Goal: Task Accomplishment & Management: Complete application form

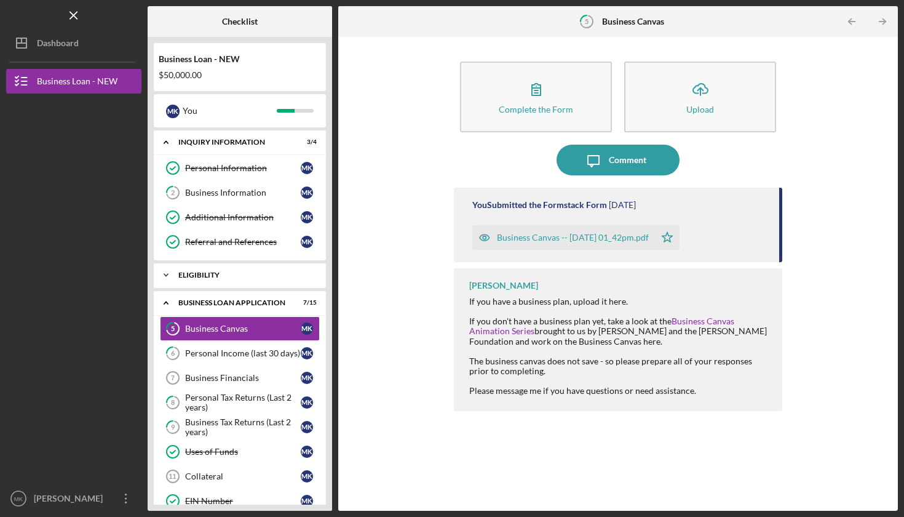
scroll to position [34, 0]
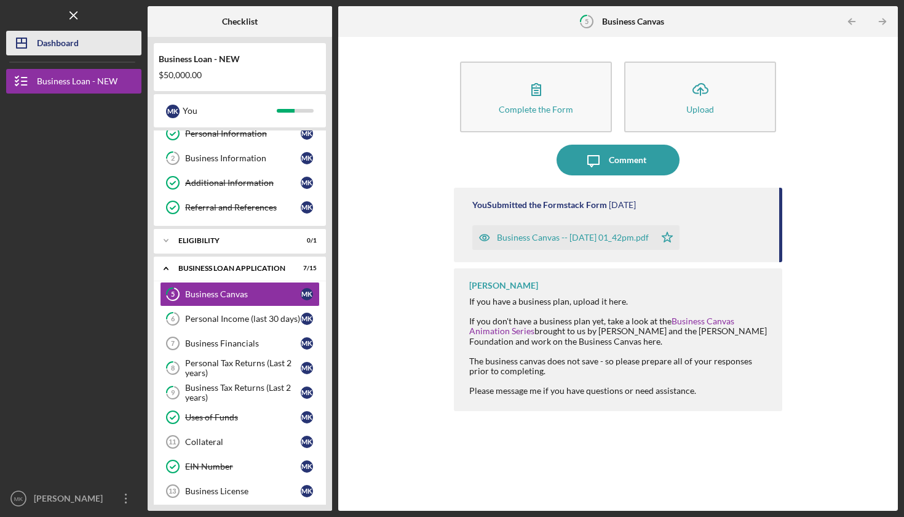
click at [82, 41] on button "Icon/Dashboard Dashboard" at bounding box center [73, 43] width 135 height 25
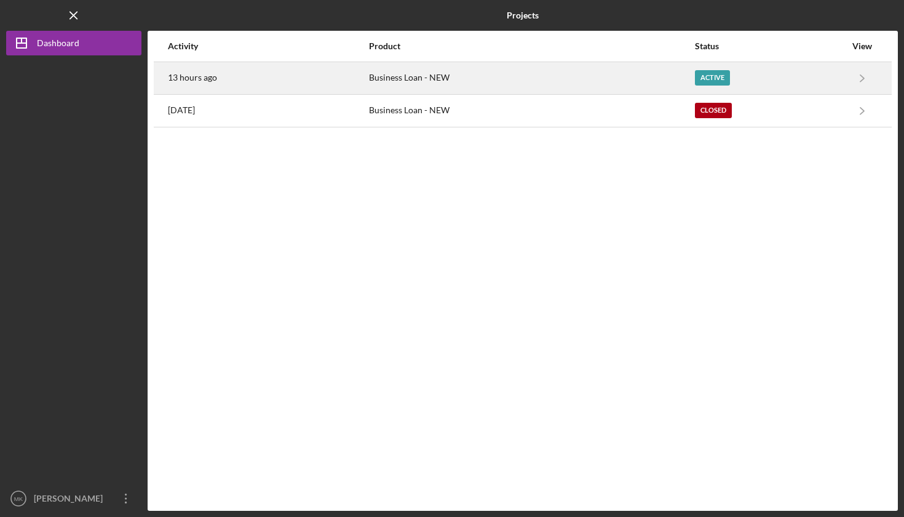
click at [471, 79] on div "Business Loan - NEW" at bounding box center [531, 78] width 325 height 31
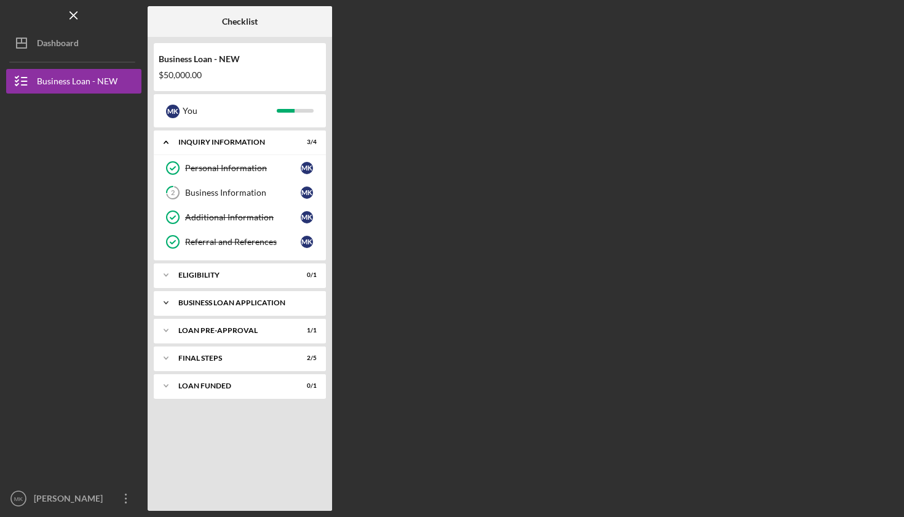
click at [241, 301] on div "BUSINESS LOAN APPLICATION" at bounding box center [244, 302] width 132 height 7
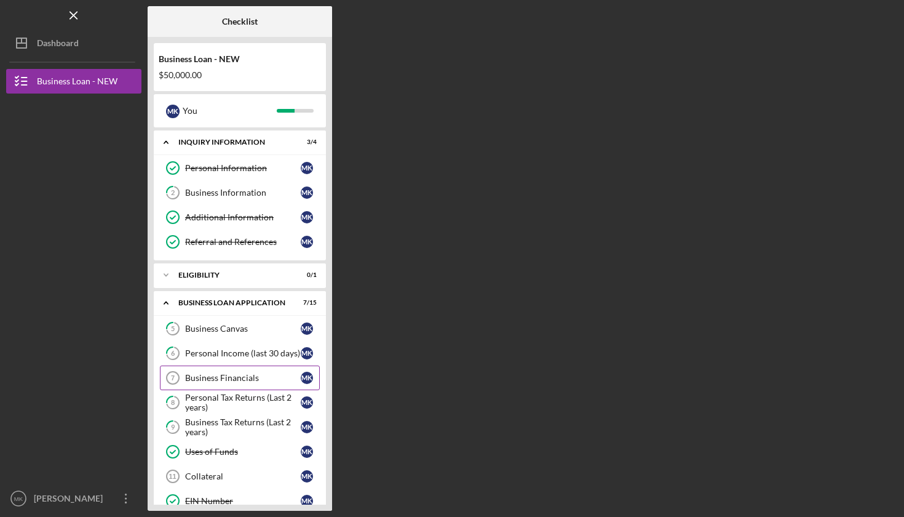
click at [237, 378] on div "Business Financials" at bounding box center [243, 378] width 116 height 10
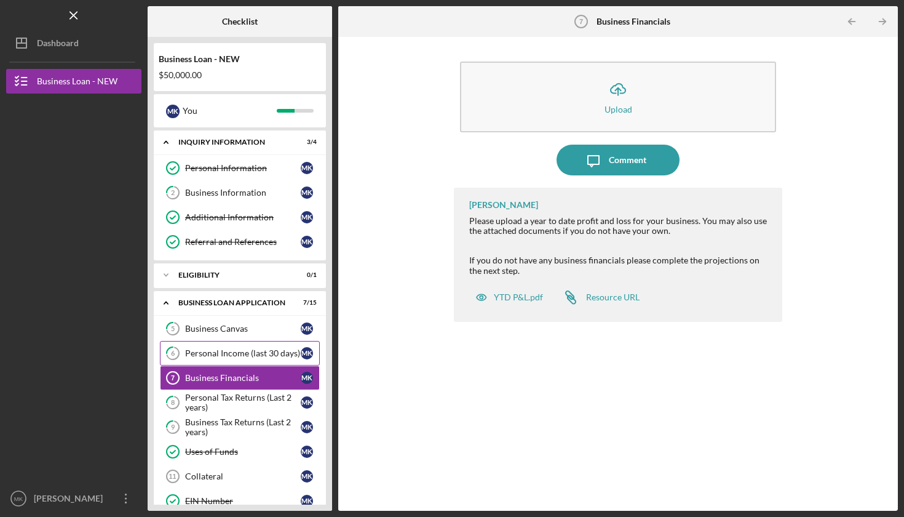
click at [225, 353] on div "Personal Income (last 30 days)" at bounding box center [243, 353] width 116 height 10
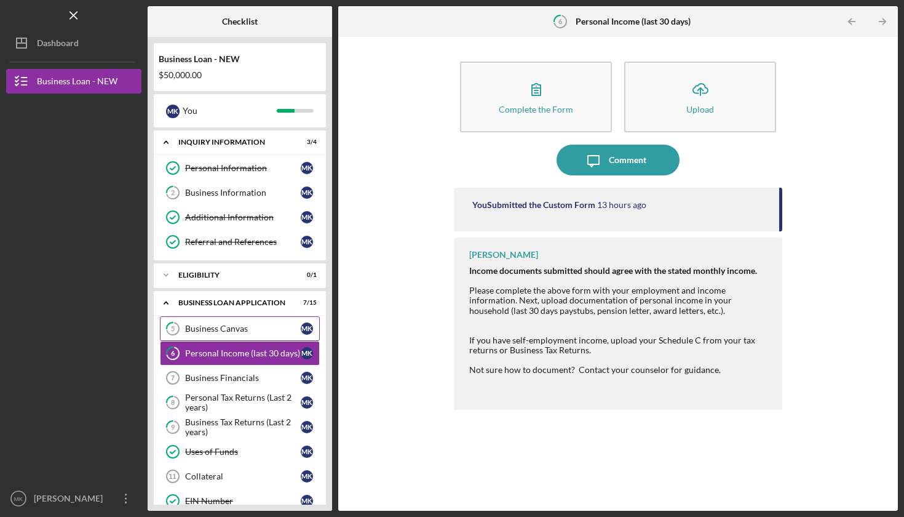
click at [222, 325] on div "Business Canvas" at bounding box center [243, 329] width 116 height 10
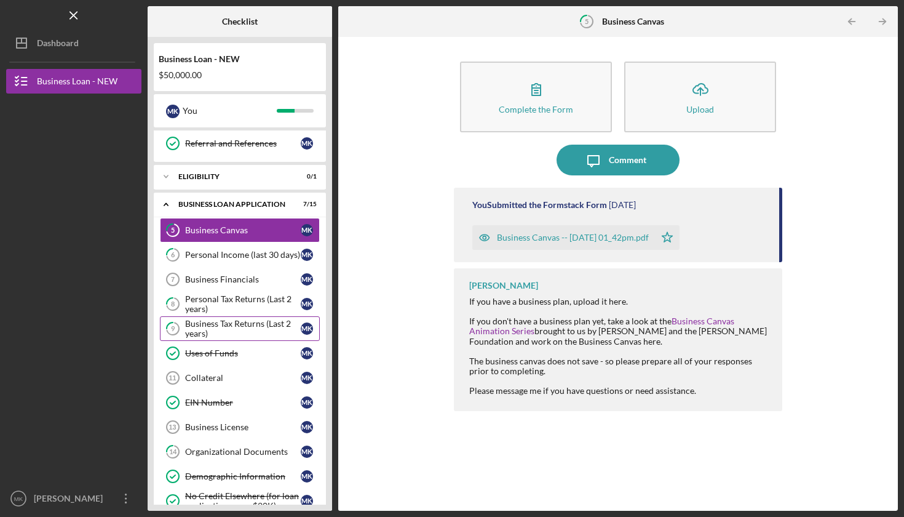
scroll to position [121, 0]
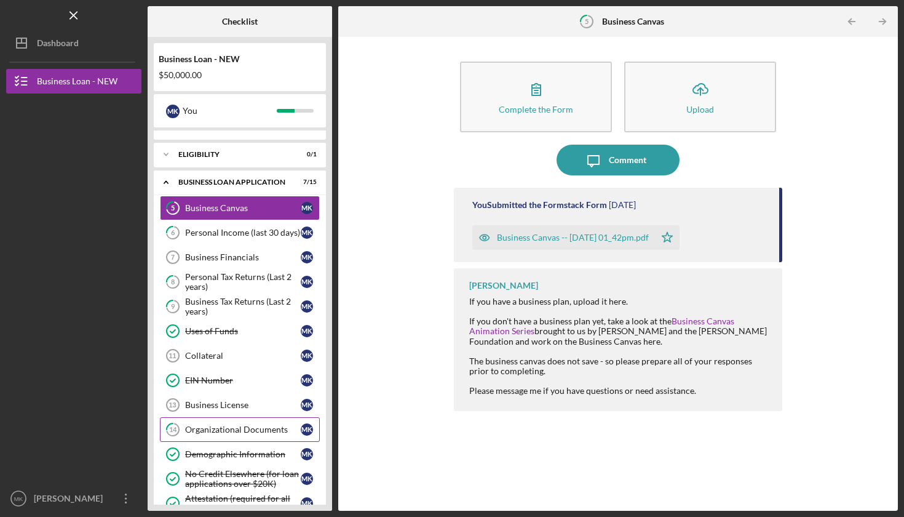
click at [230, 429] on div "Organizational Documents" at bounding box center [243, 430] width 116 height 10
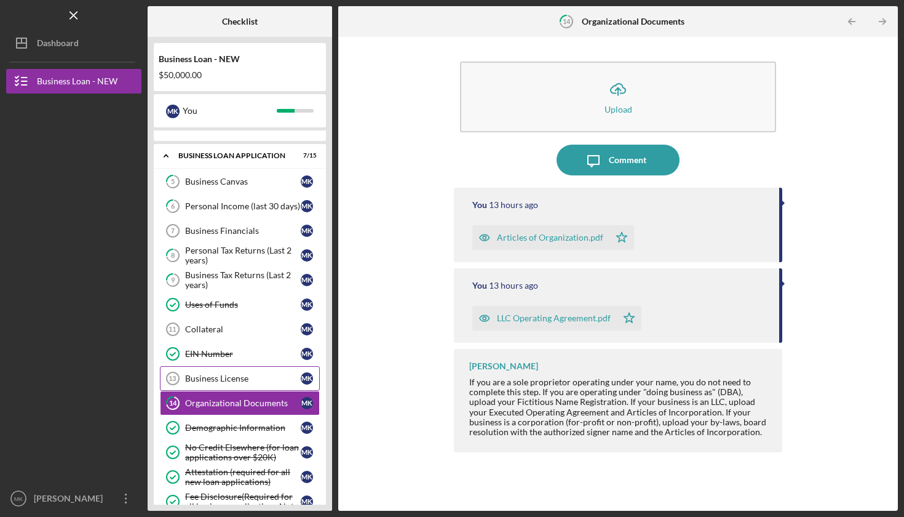
scroll to position [149, 0]
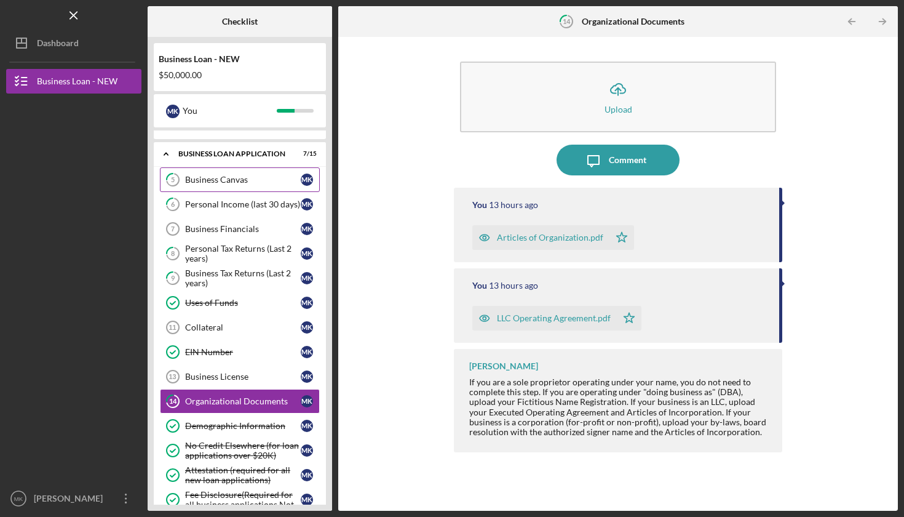
click at [226, 175] on div "Business Canvas" at bounding box center [243, 180] width 116 height 10
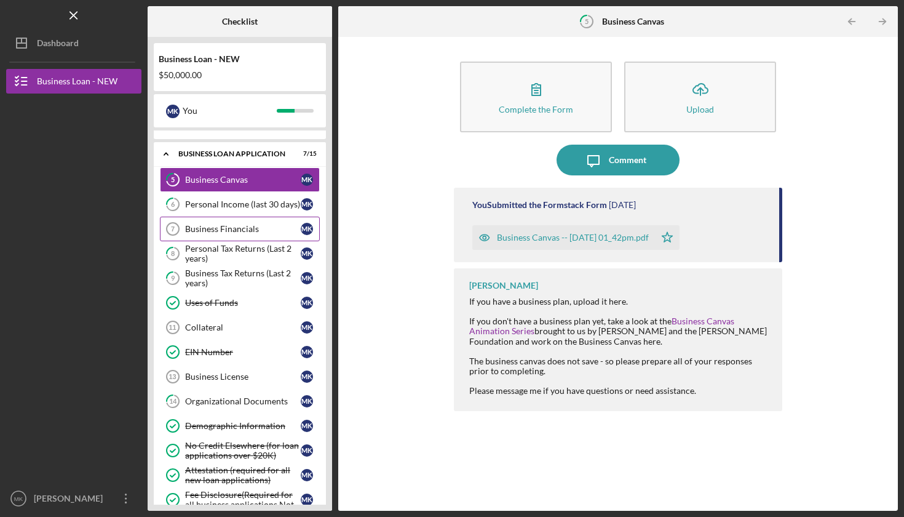
click at [224, 226] on div "Business Financials" at bounding box center [243, 229] width 116 height 10
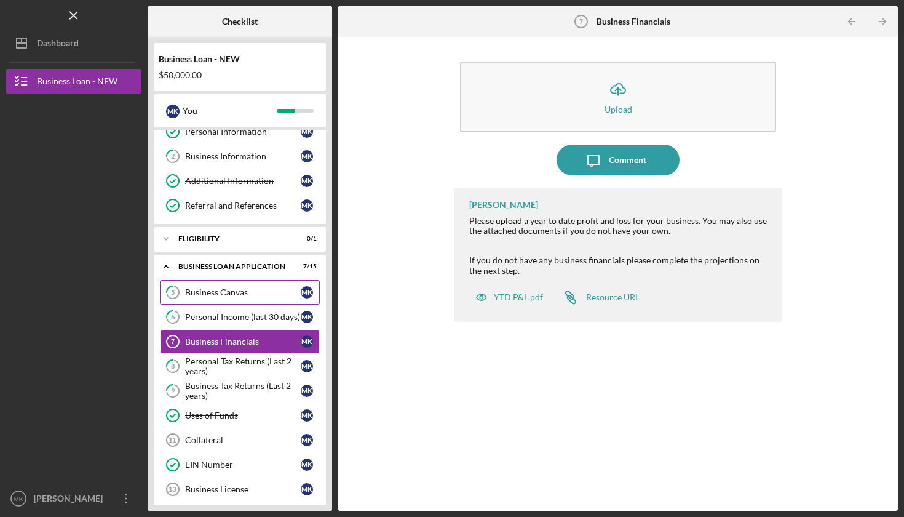
scroll to position [20, 0]
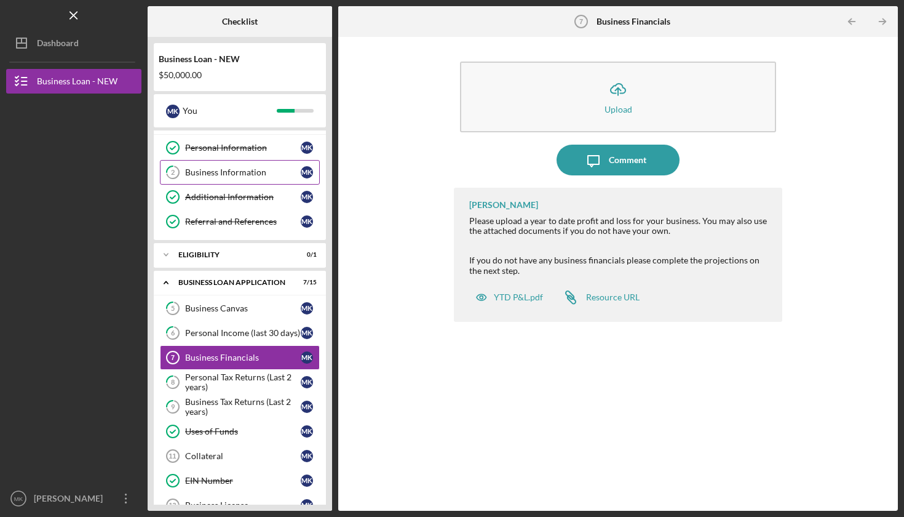
click at [225, 172] on div "Business Information" at bounding box center [243, 172] width 116 height 10
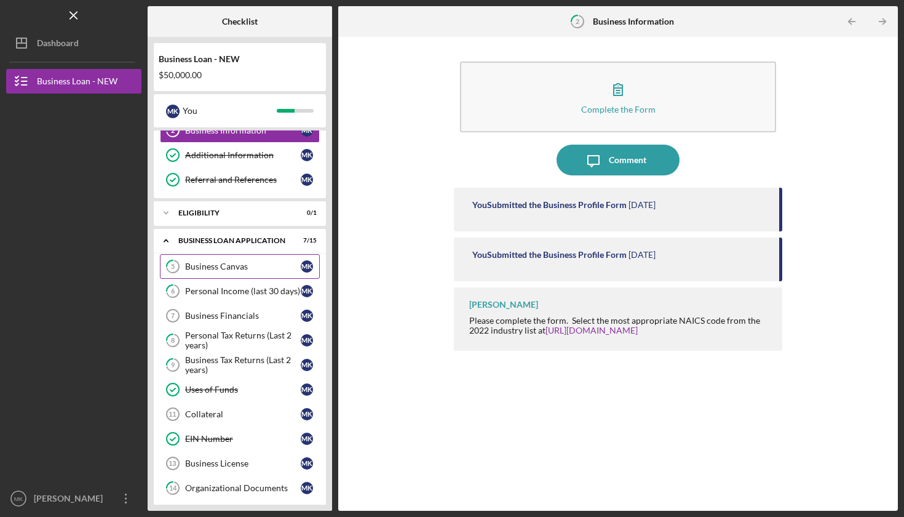
scroll to position [89, 0]
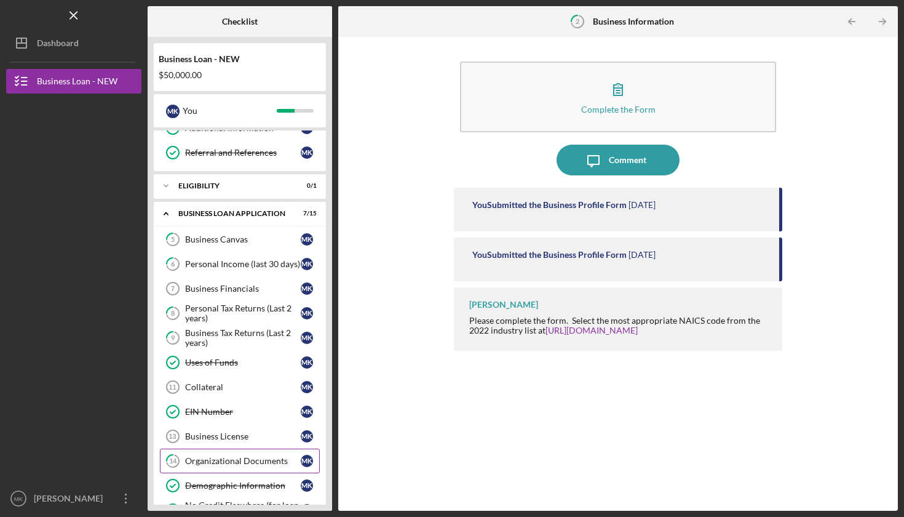
click at [211, 461] on div "Organizational Documents" at bounding box center [243, 461] width 116 height 10
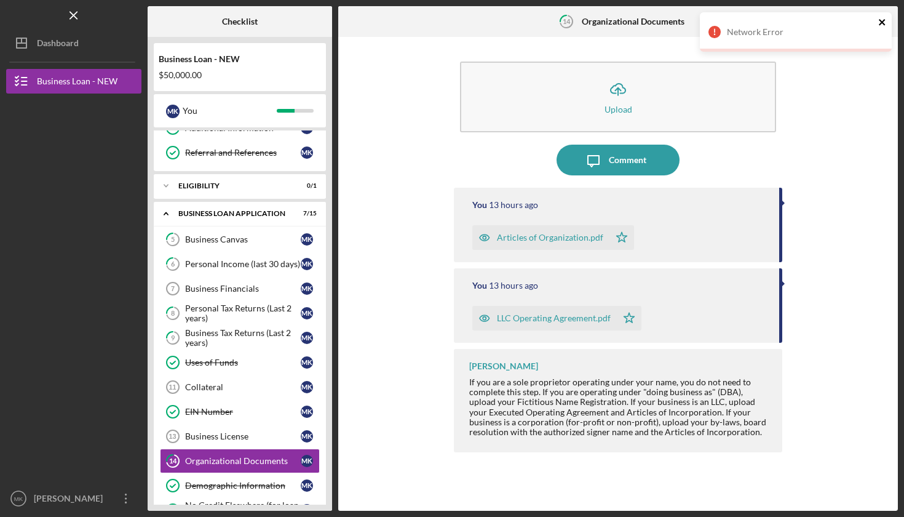
click at [885, 20] on icon "close" at bounding box center [883, 22] width 9 height 10
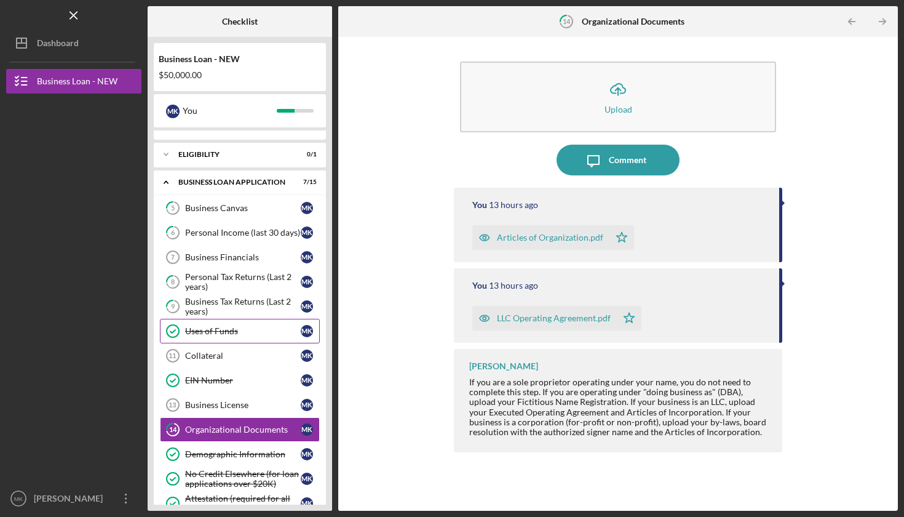
scroll to position [144, 0]
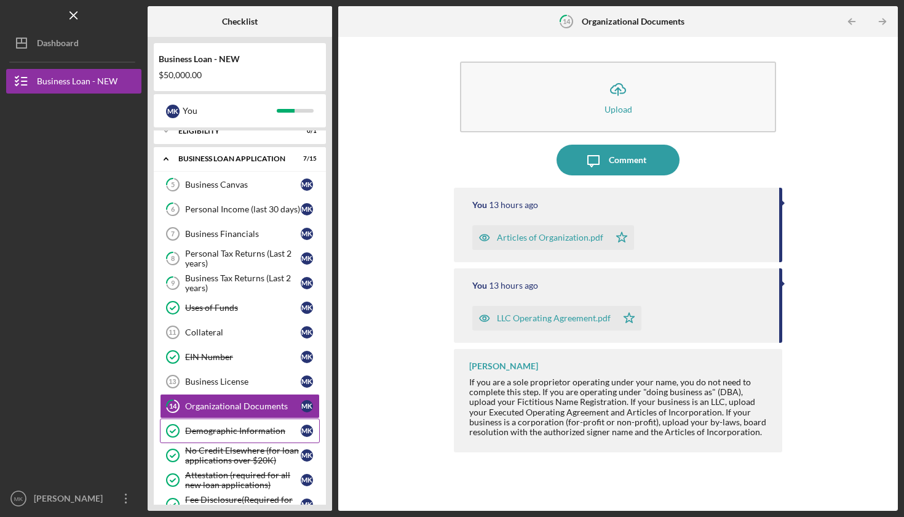
click at [211, 431] on div "Demographic Information" at bounding box center [243, 431] width 116 height 10
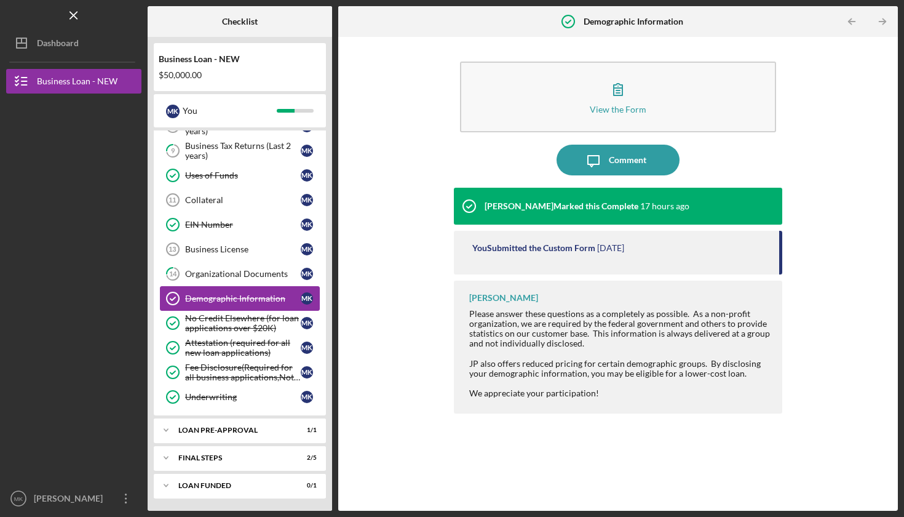
scroll to position [276, 0]
click at [199, 431] on div "LOAN PRE-APPROVAL" at bounding box center [244, 429] width 132 height 7
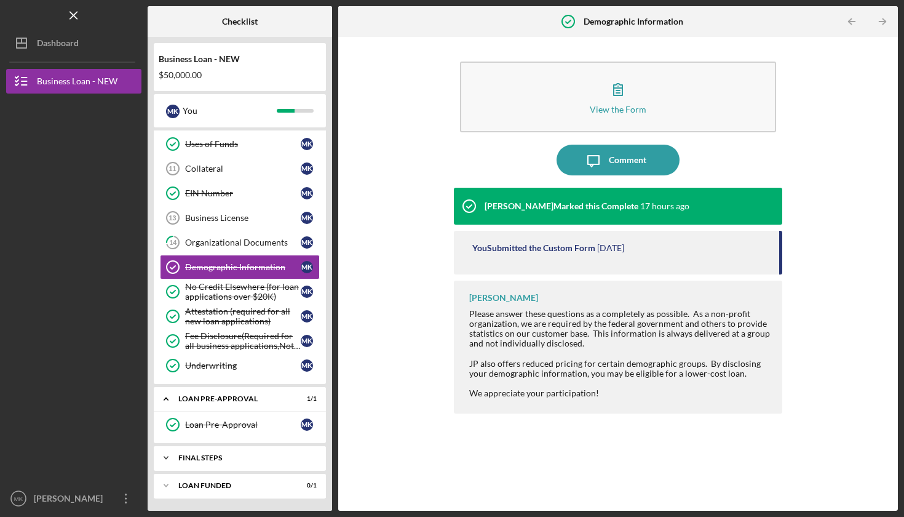
scroll to position [308, 0]
click at [206, 455] on div "FINAL STEPS" at bounding box center [244, 457] width 132 height 7
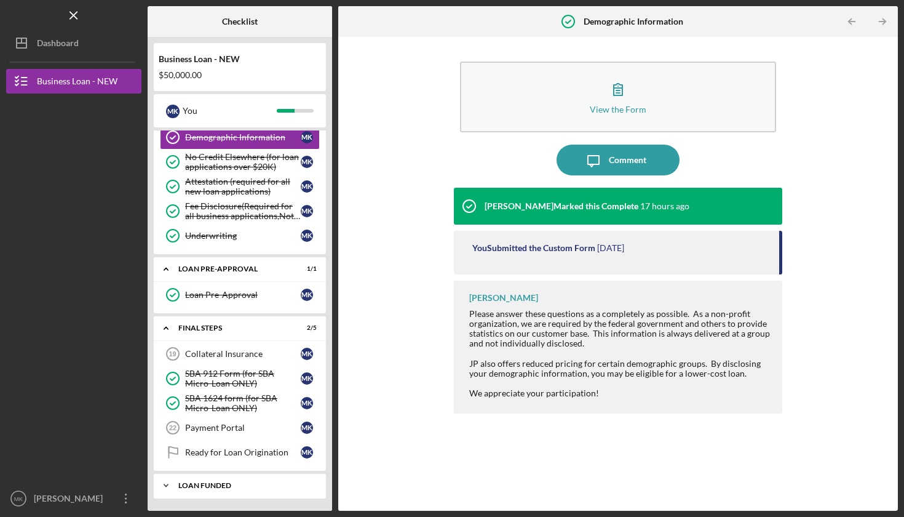
scroll to position [437, 0]
click at [220, 353] on div "Collateral Insurance" at bounding box center [243, 354] width 116 height 10
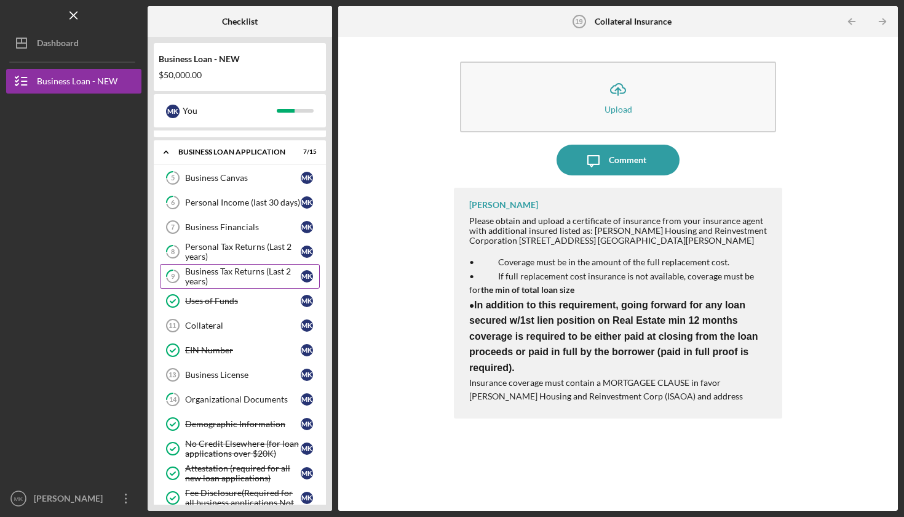
scroll to position [147, 0]
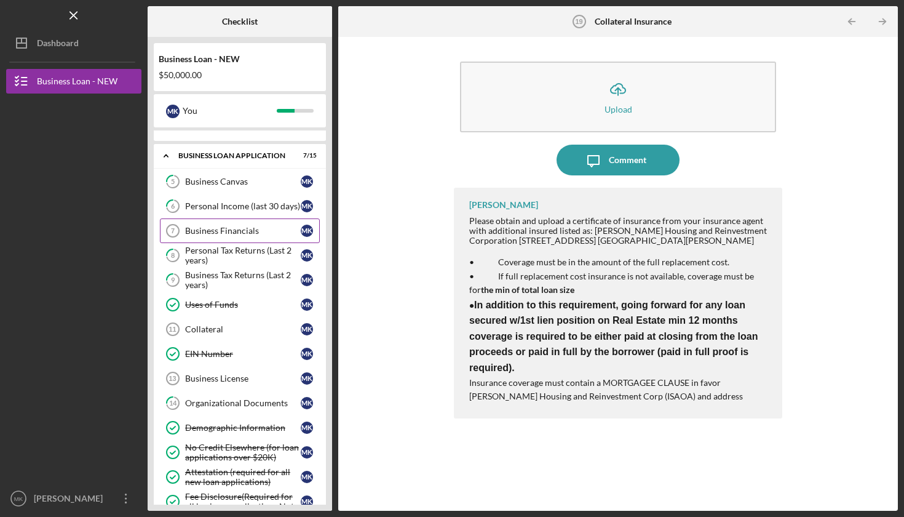
click at [228, 231] on div "Business Financials" at bounding box center [243, 231] width 116 height 10
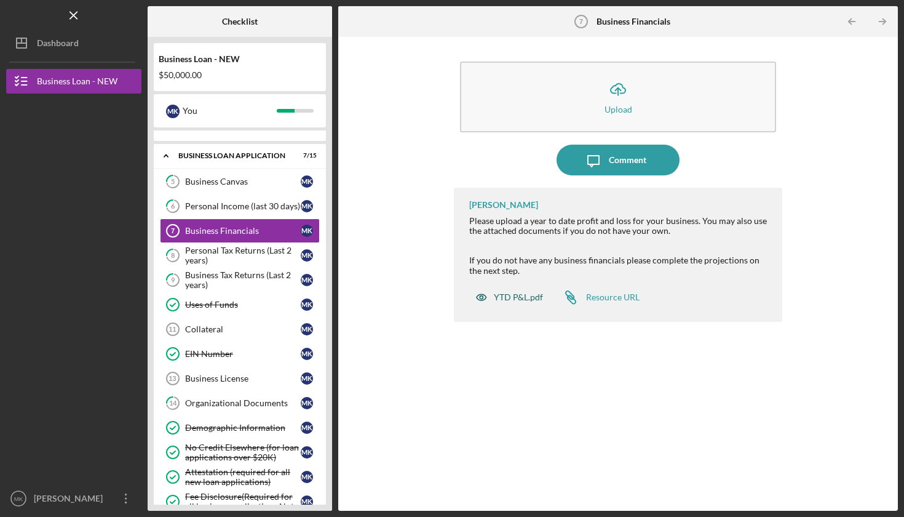
click at [505, 293] on div "YTD P&L.pdf" at bounding box center [518, 297] width 49 height 10
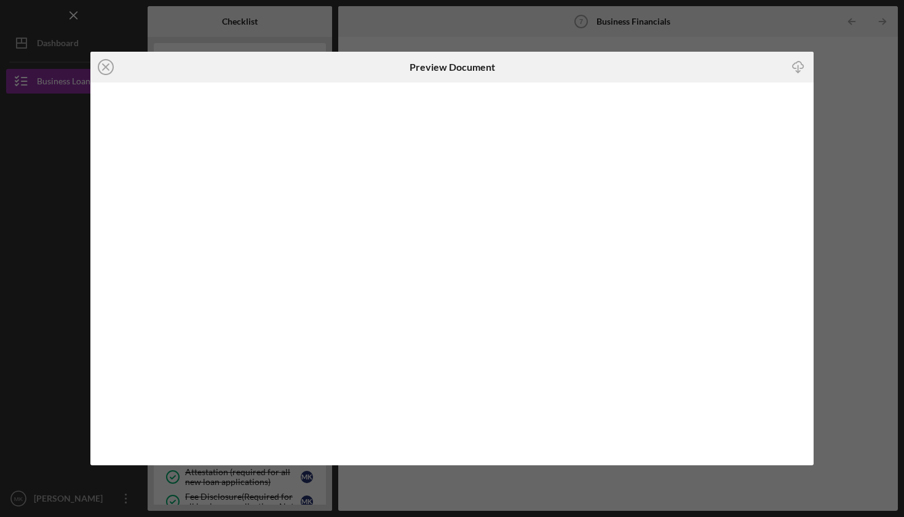
click at [106, 66] on icon "Icon/Close" at bounding box center [105, 67] width 31 height 31
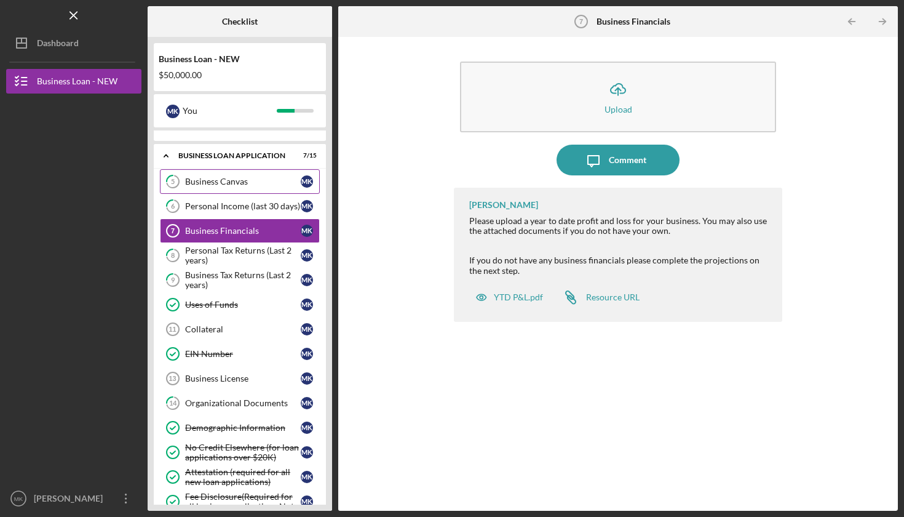
click at [224, 186] on div "Business Canvas" at bounding box center [243, 182] width 116 height 10
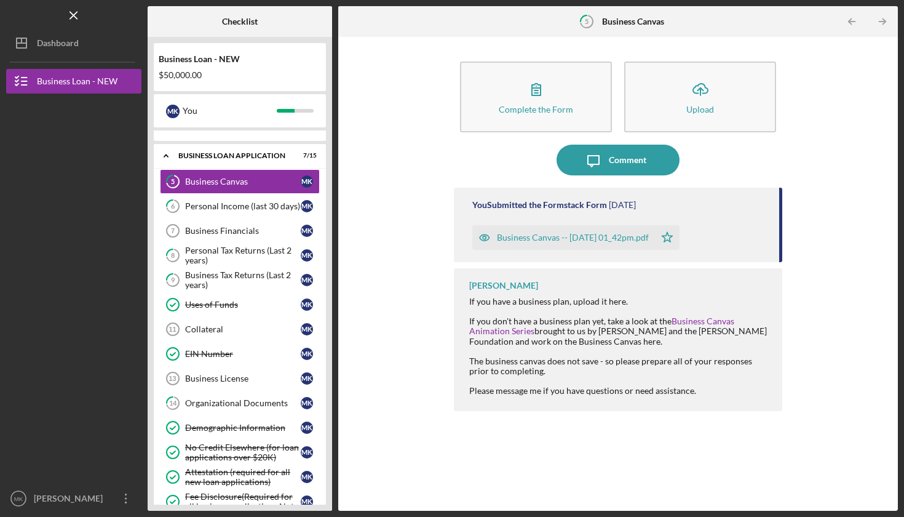
click at [522, 238] on div "Business Canvas -- [DATE] 01_42pm.pdf" at bounding box center [573, 238] width 152 height 10
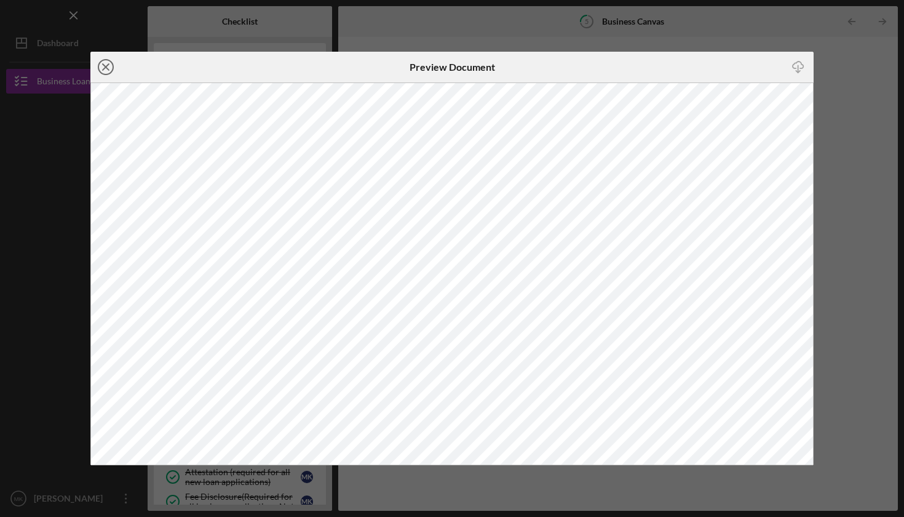
click at [106, 68] on line at bounding box center [106, 67] width 6 height 6
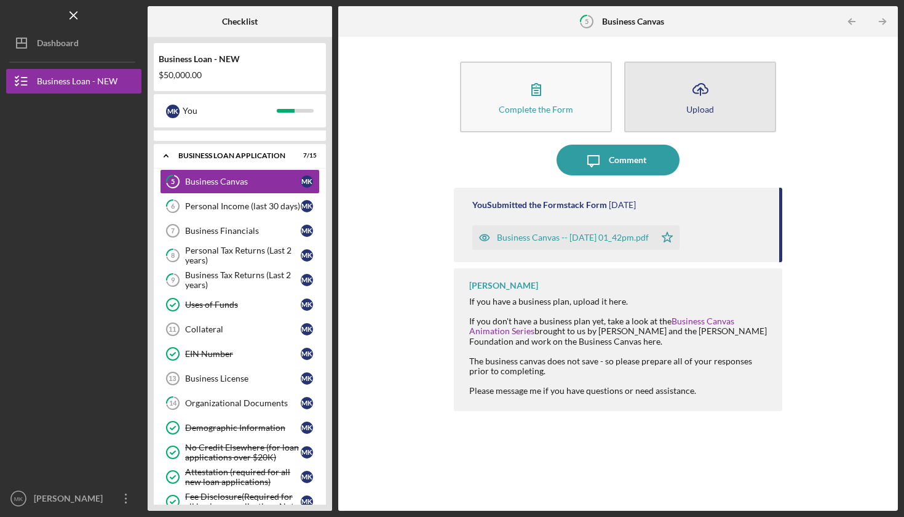
click at [694, 114] on button "Icon/Upload Upload" at bounding box center [701, 97] width 152 height 71
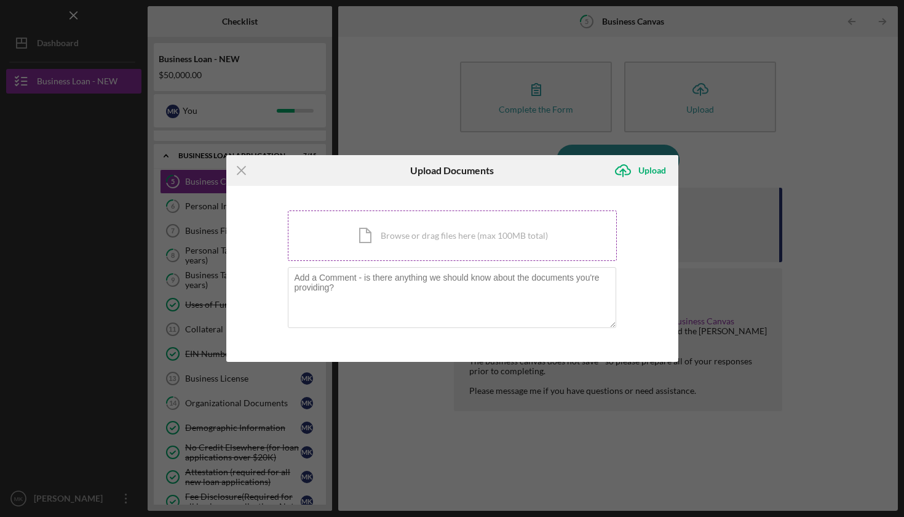
click at [441, 233] on div "Icon/Document Browse or drag files here (max 100MB total) Tap to choose files o…" at bounding box center [452, 235] width 329 height 50
click at [391, 239] on div "Icon/Document Browse or drag files here (max 100MB total) Tap to choose files o…" at bounding box center [452, 235] width 329 height 50
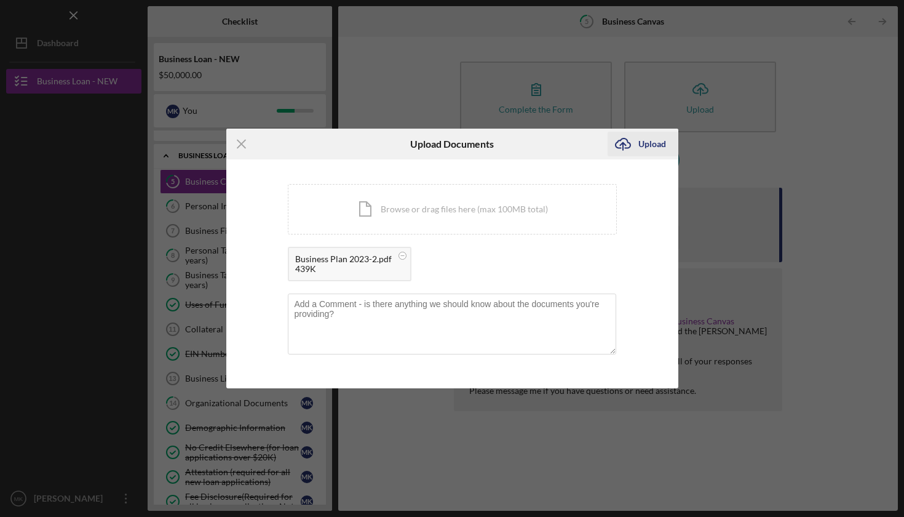
click at [653, 143] on div "Upload" at bounding box center [653, 144] width 28 height 25
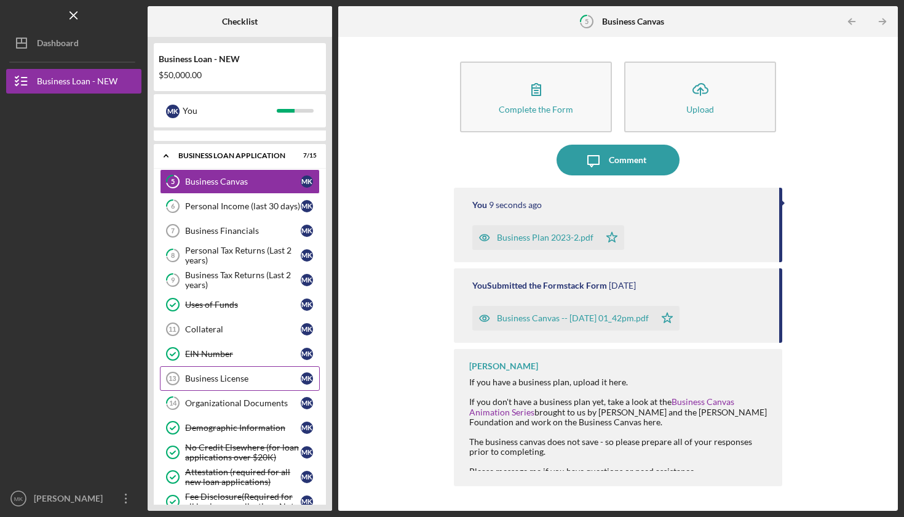
click at [222, 378] on div "Business License" at bounding box center [243, 378] width 116 height 10
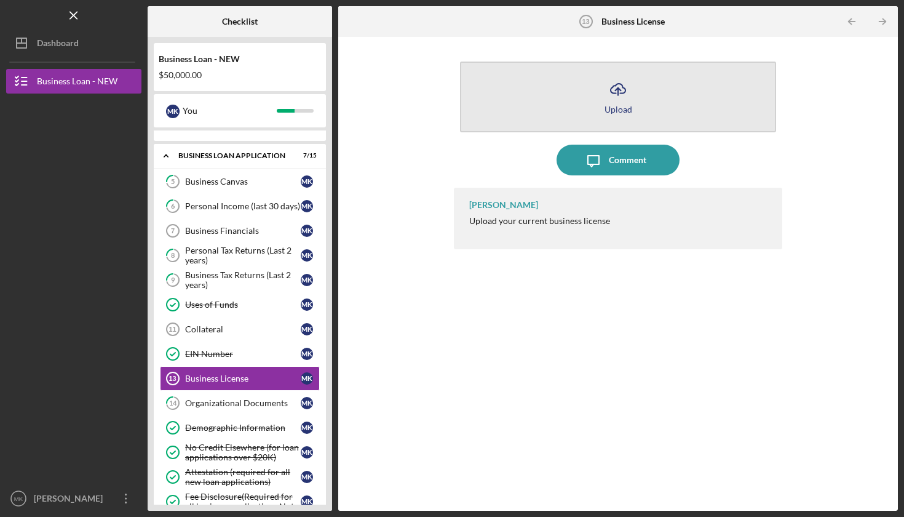
click at [619, 107] on div "Upload" at bounding box center [619, 109] width 28 height 9
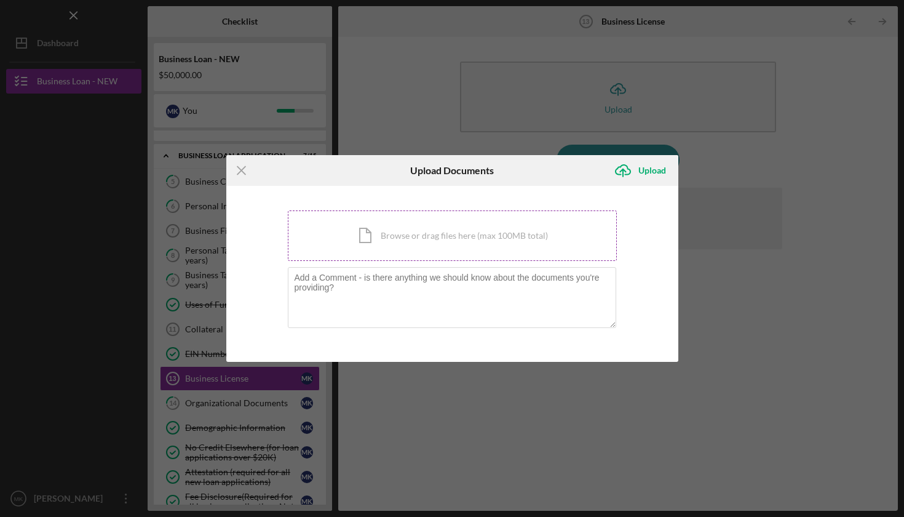
click at [417, 229] on div "Icon/Document Browse or drag files here (max 100MB total) Tap to choose files o…" at bounding box center [452, 235] width 329 height 50
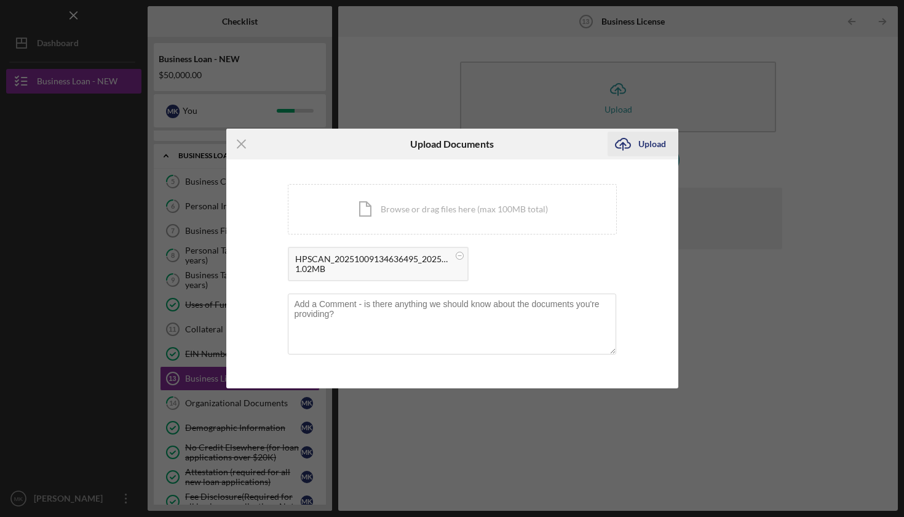
click at [647, 145] on div "Upload" at bounding box center [653, 144] width 28 height 25
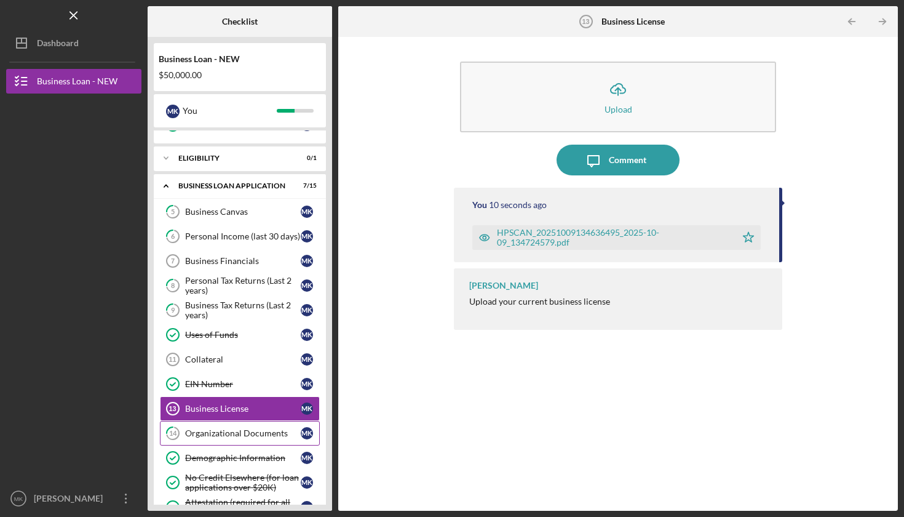
scroll to position [109, 0]
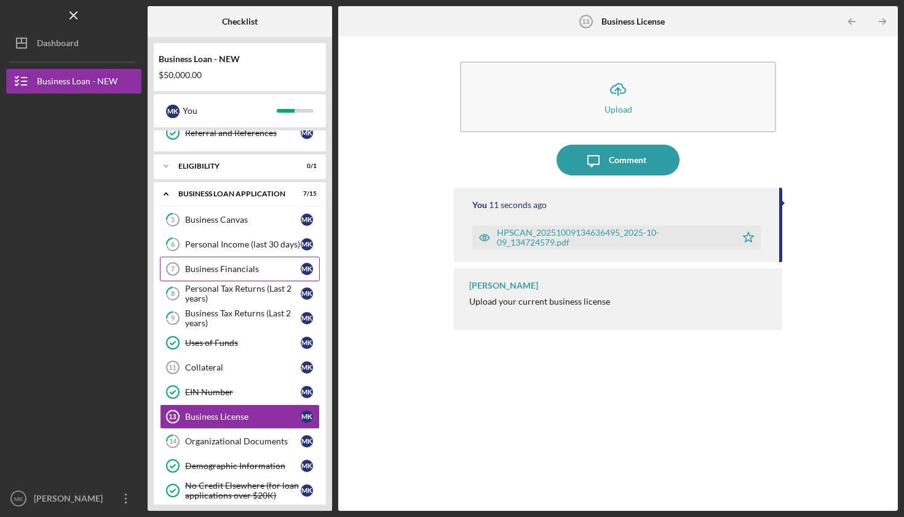
click at [212, 266] on div "Business Financials" at bounding box center [243, 269] width 116 height 10
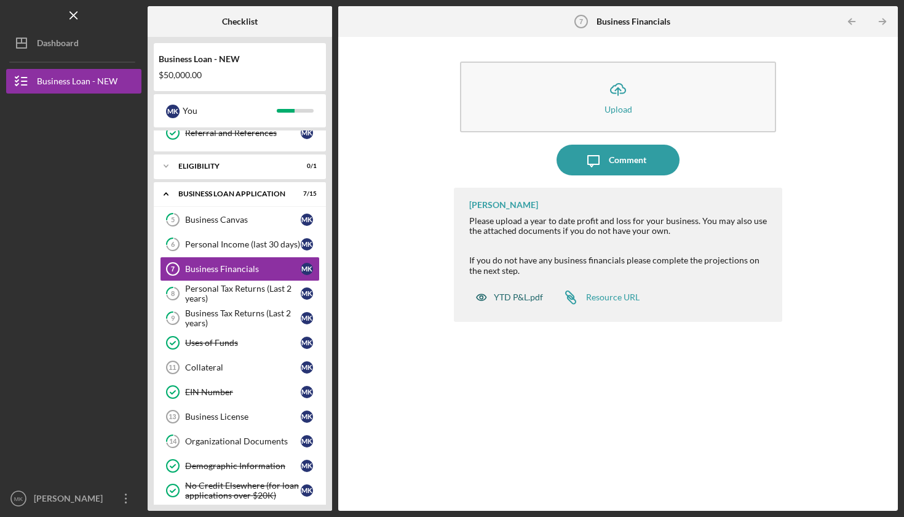
click at [511, 295] on div "YTD P&L.pdf" at bounding box center [518, 297] width 49 height 10
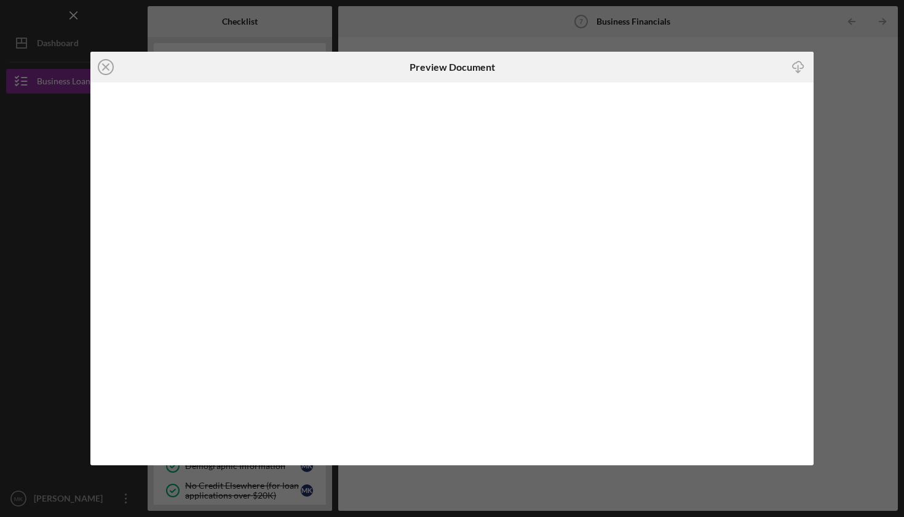
click at [793, 62] on icon "Icon/Download" at bounding box center [799, 68] width 28 height 28
click at [107, 66] on line at bounding box center [106, 67] width 6 height 6
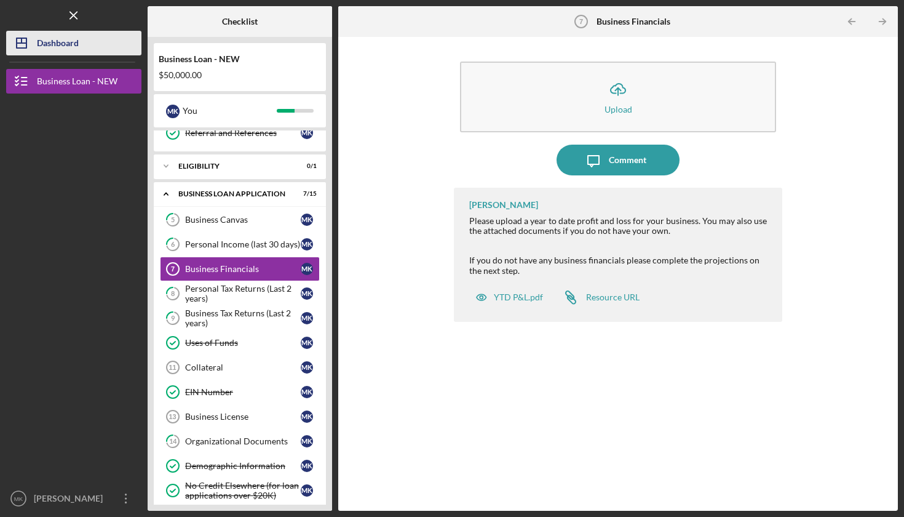
click at [61, 46] on div "Dashboard" at bounding box center [58, 45] width 42 height 28
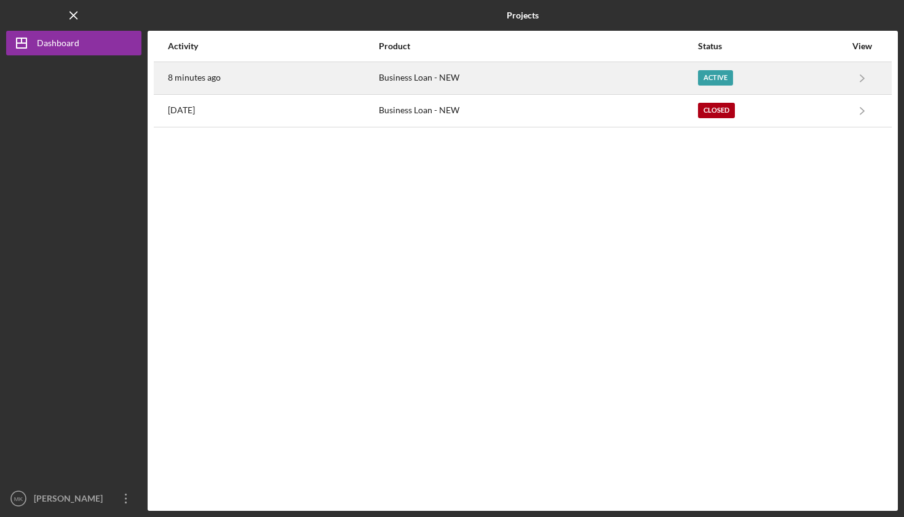
click at [485, 76] on div "Business Loan - NEW" at bounding box center [538, 78] width 318 height 31
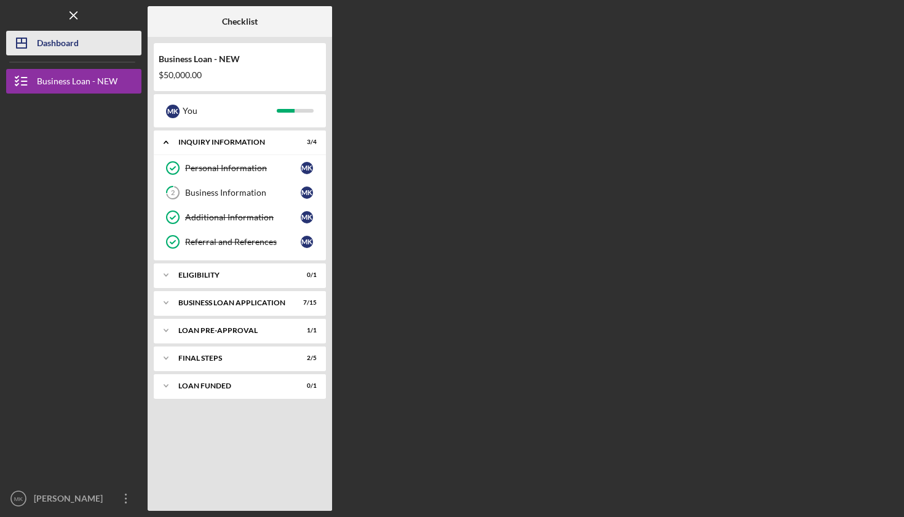
click at [82, 43] on button "Icon/Dashboard Dashboard" at bounding box center [73, 43] width 135 height 25
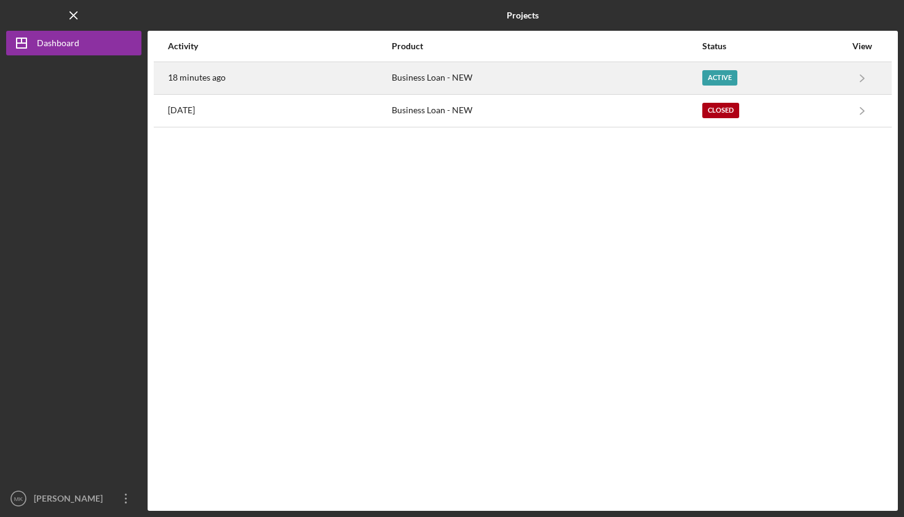
click at [461, 84] on div "Business Loan - NEW" at bounding box center [546, 78] width 309 height 31
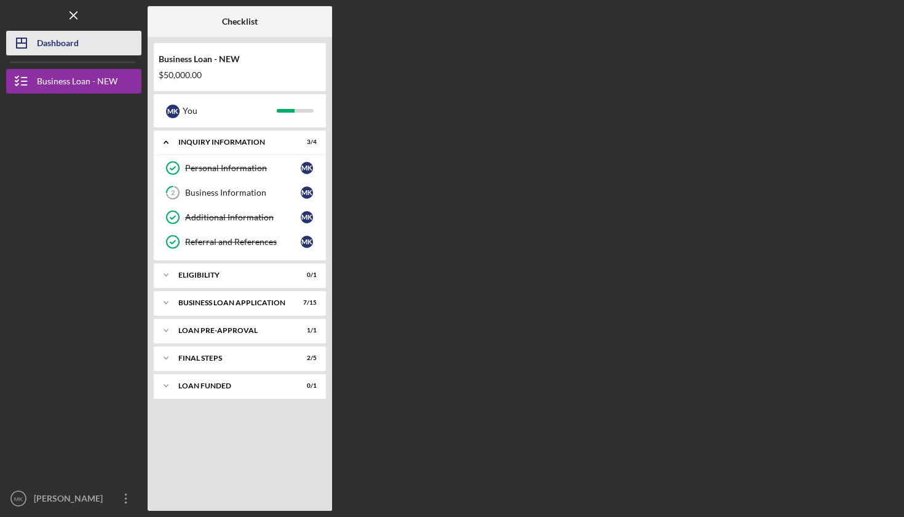
click at [55, 46] on div "Dashboard" at bounding box center [58, 45] width 42 height 28
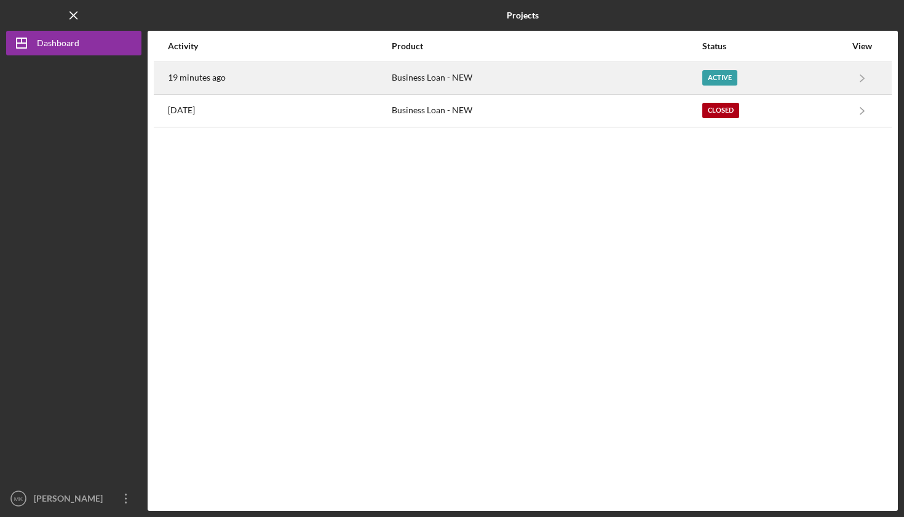
click at [456, 78] on div "Business Loan - NEW" at bounding box center [546, 78] width 309 height 31
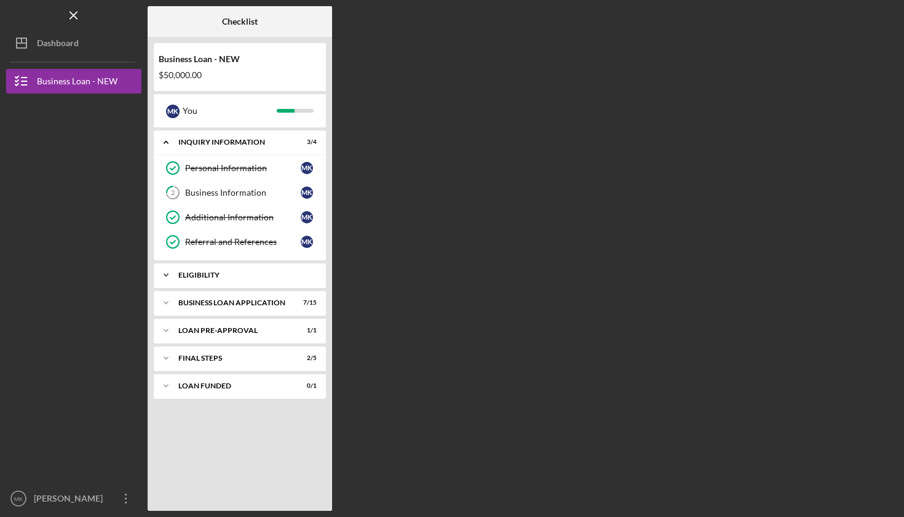
click at [231, 270] on div "Icon/Expander ELIGIBILITY 0 / 1" at bounding box center [240, 275] width 172 height 25
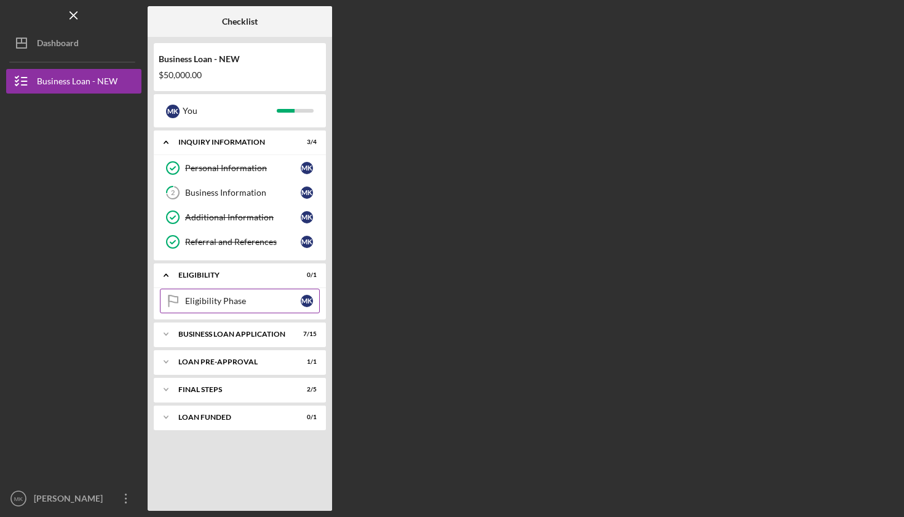
click at [222, 300] on div "Eligibility Phase" at bounding box center [243, 301] width 116 height 10
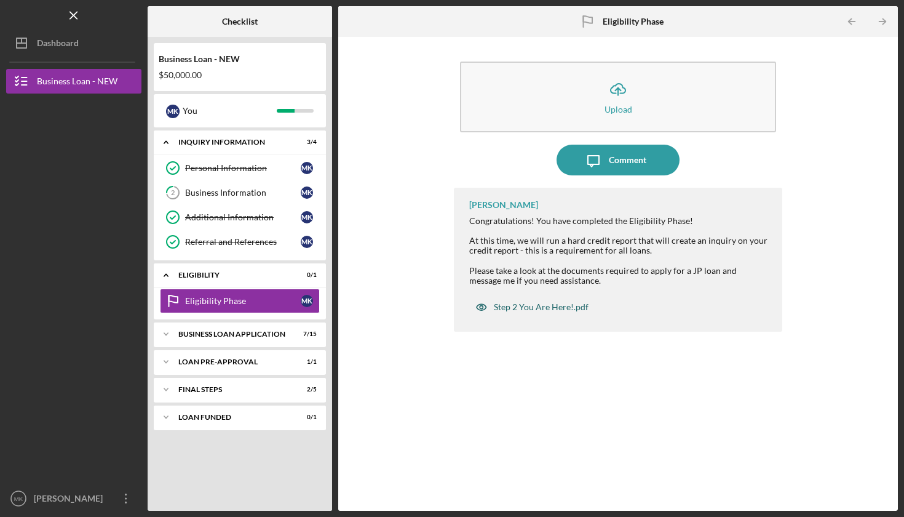
click at [529, 306] on div "Step 2 You Are Here!.pdf" at bounding box center [541, 307] width 95 height 10
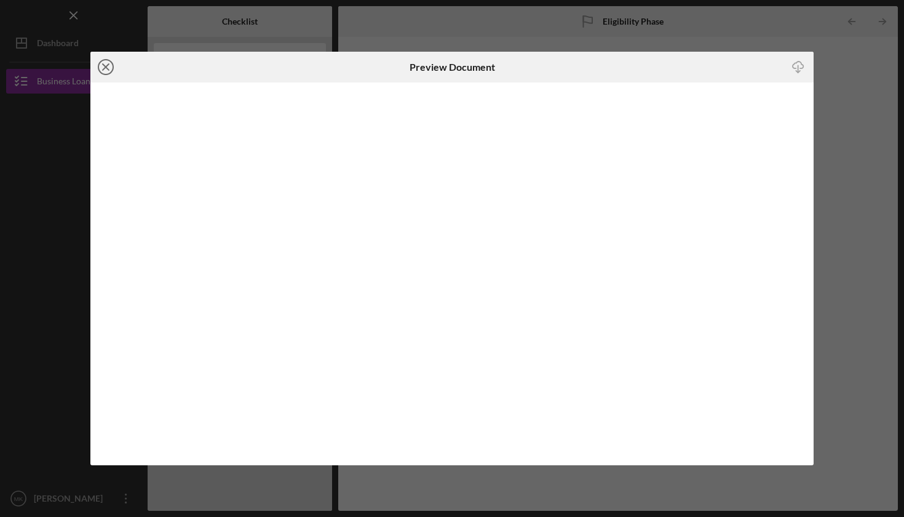
click at [102, 70] on icon "Icon/Close" at bounding box center [105, 67] width 31 height 31
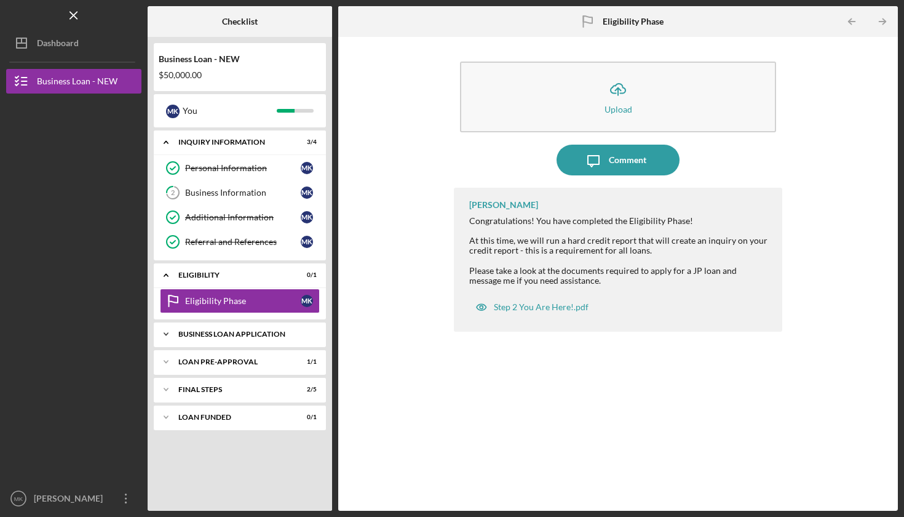
click at [214, 332] on div "BUSINESS LOAN APPLICATION" at bounding box center [244, 333] width 132 height 7
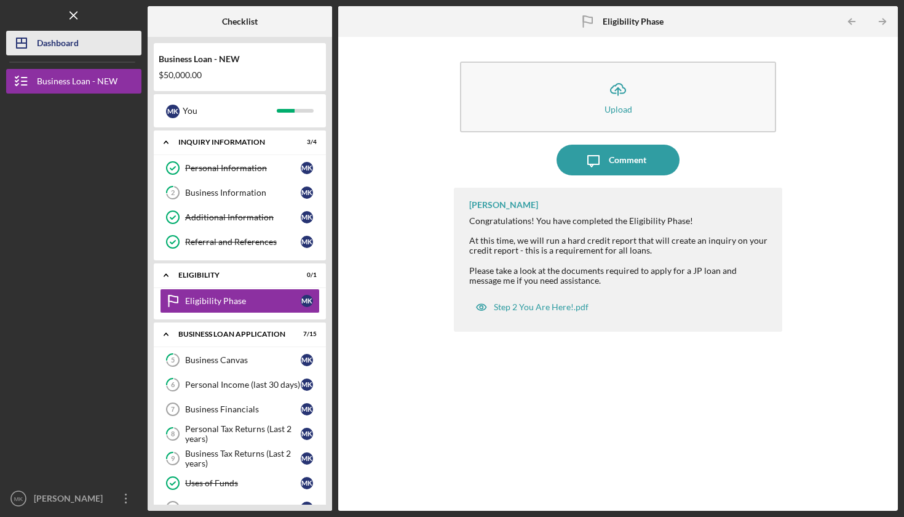
click at [67, 52] on div "Dashboard" at bounding box center [58, 45] width 42 height 28
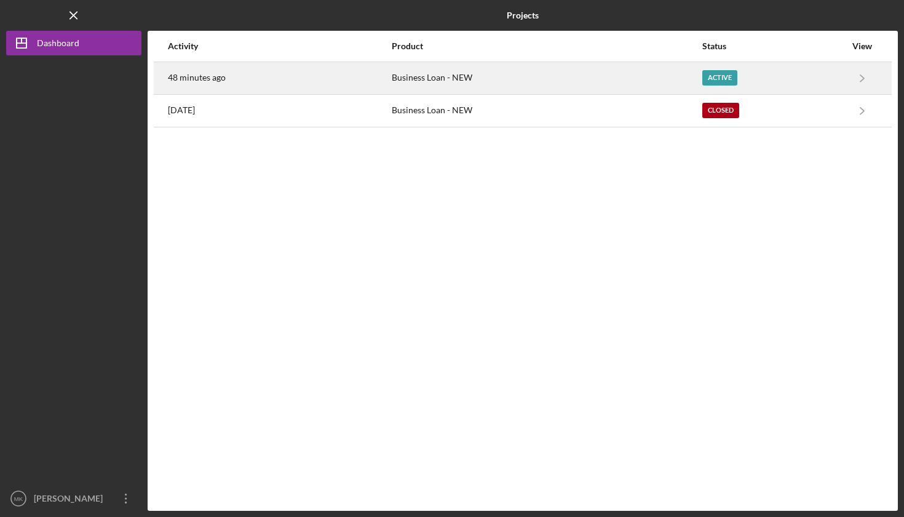
click at [313, 80] on div "48 minutes ago" at bounding box center [279, 78] width 223 height 31
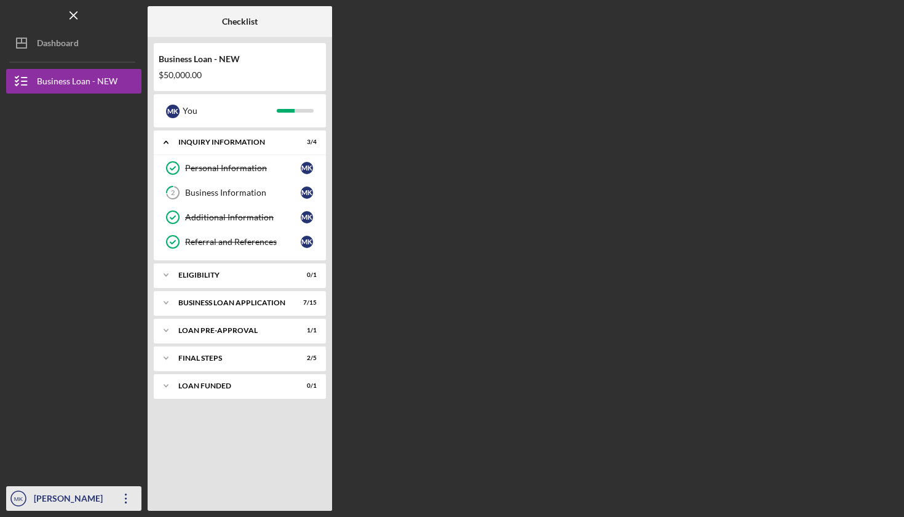
click at [54, 502] on div "[PERSON_NAME]" at bounding box center [71, 500] width 80 height 28
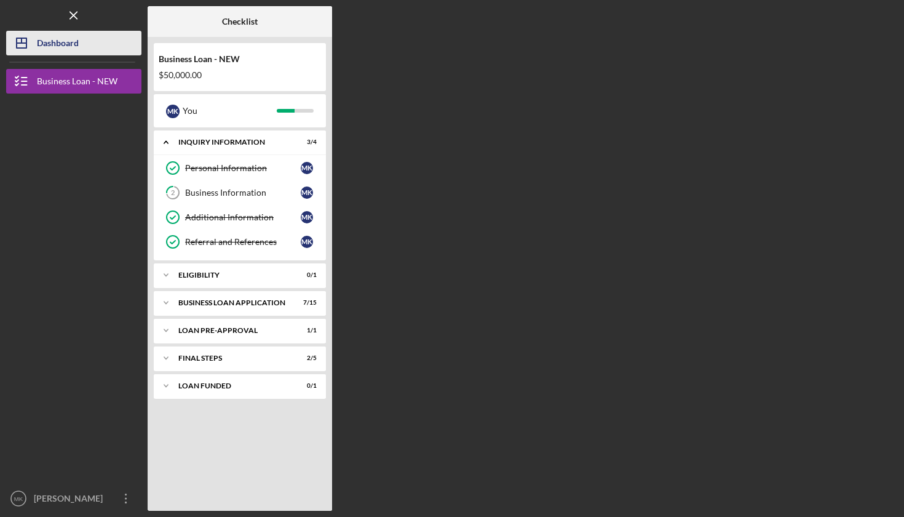
click at [66, 47] on div "Dashboard" at bounding box center [58, 45] width 42 height 28
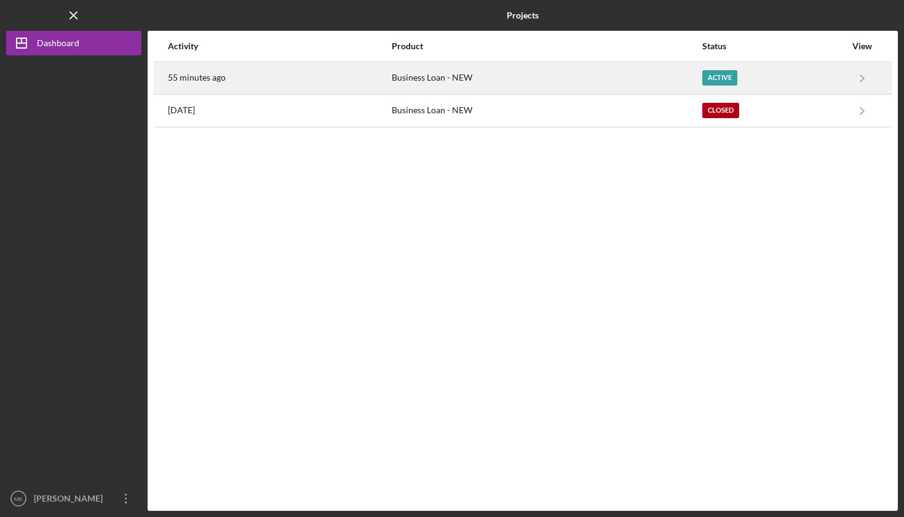
click at [446, 75] on div "Business Loan - NEW" at bounding box center [546, 78] width 309 height 31
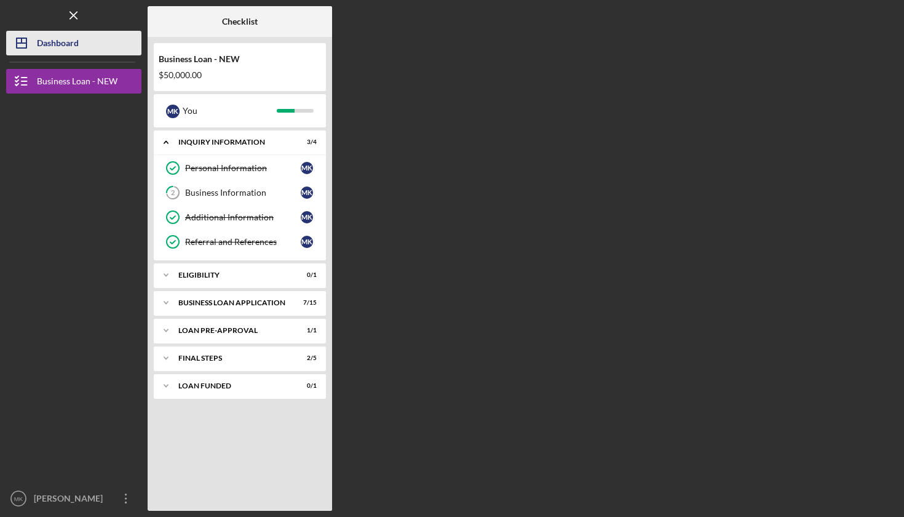
click at [108, 45] on button "Icon/Dashboard Dashboard" at bounding box center [73, 43] width 135 height 25
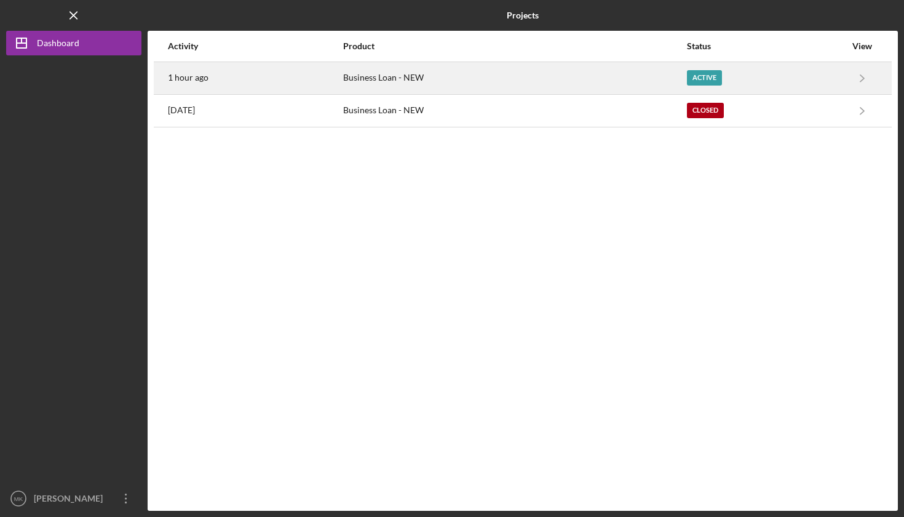
click at [286, 81] on div "1 hour ago" at bounding box center [255, 78] width 174 height 31
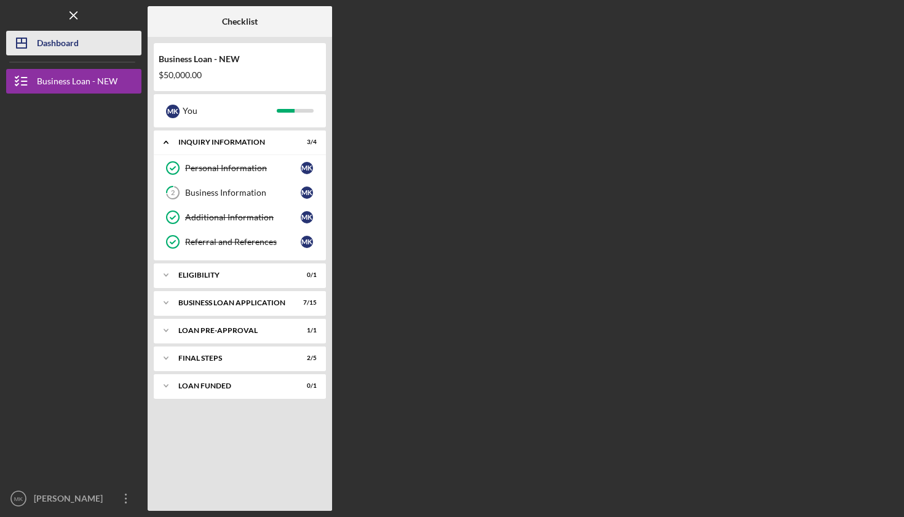
click at [89, 46] on button "Icon/Dashboard Dashboard" at bounding box center [73, 43] width 135 height 25
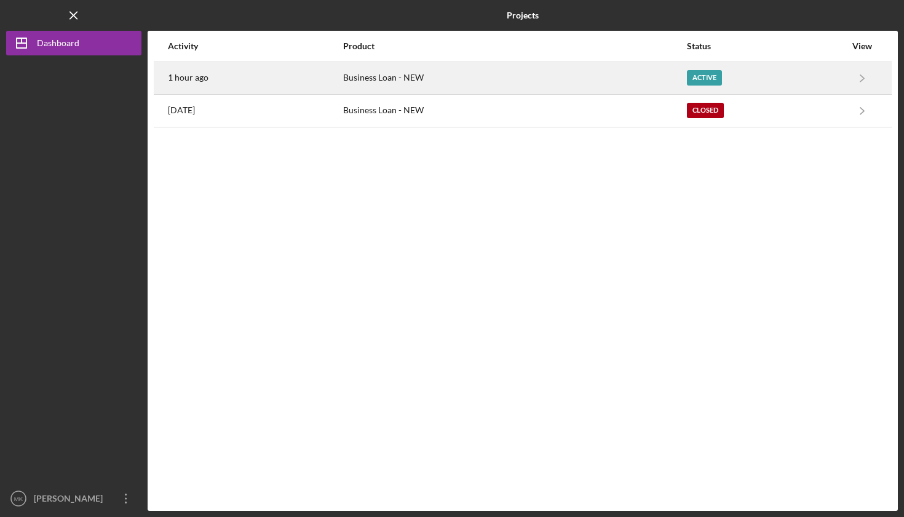
click at [604, 79] on div "Business Loan - NEW" at bounding box center [514, 78] width 342 height 31
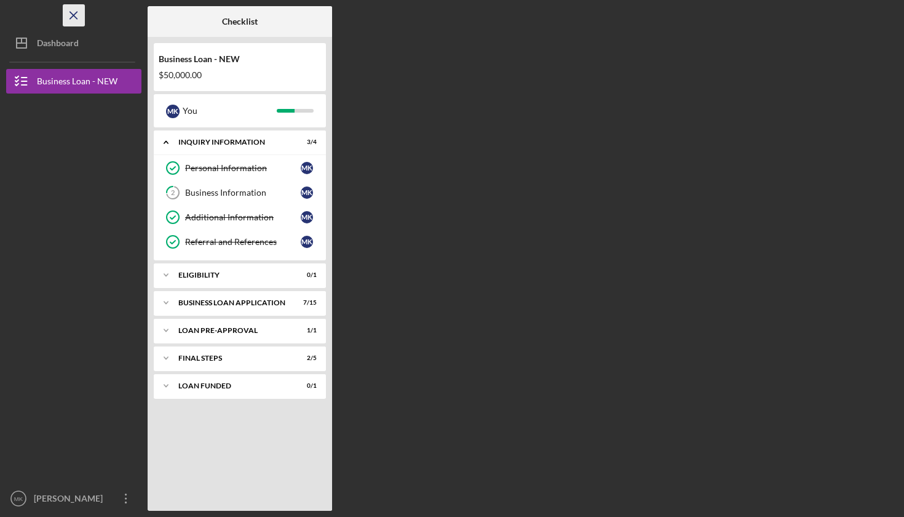
click at [72, 10] on icon "Icon/Menu Close" at bounding box center [74, 16] width 28 height 28
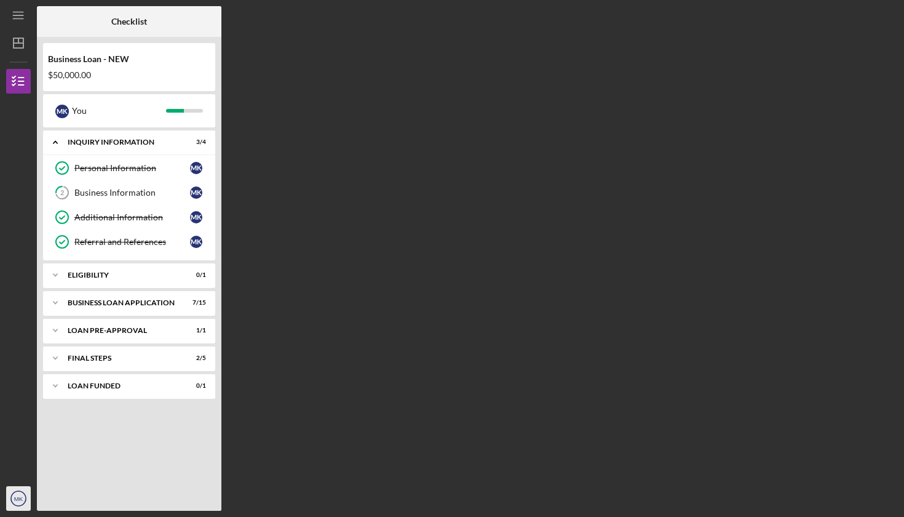
click at [20, 497] on text "MK" at bounding box center [18, 498] width 9 height 7
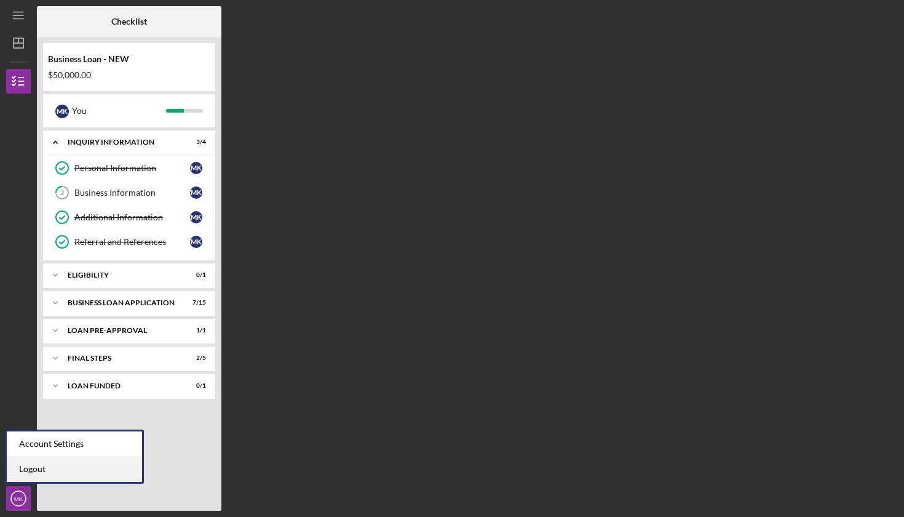
click at [49, 465] on link "Logout" at bounding box center [74, 469] width 135 height 25
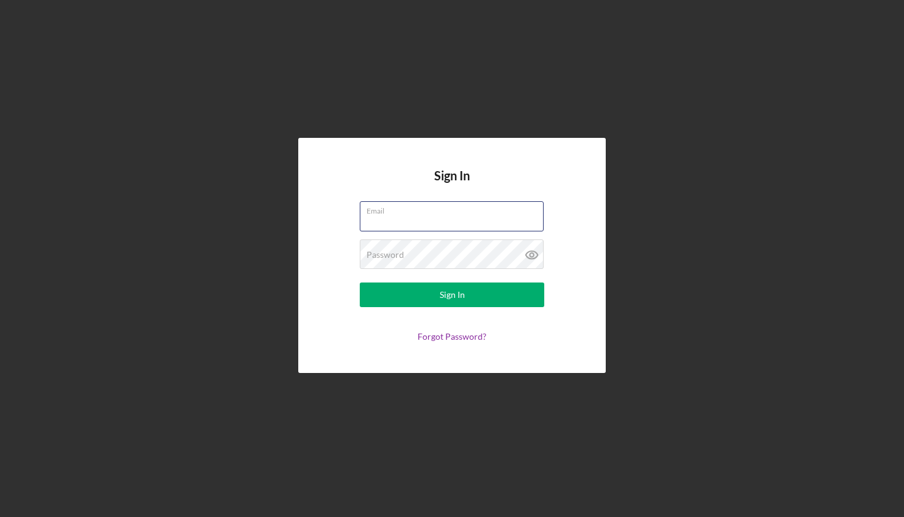
type input "[EMAIL_ADDRESS][DOMAIN_NAME]"
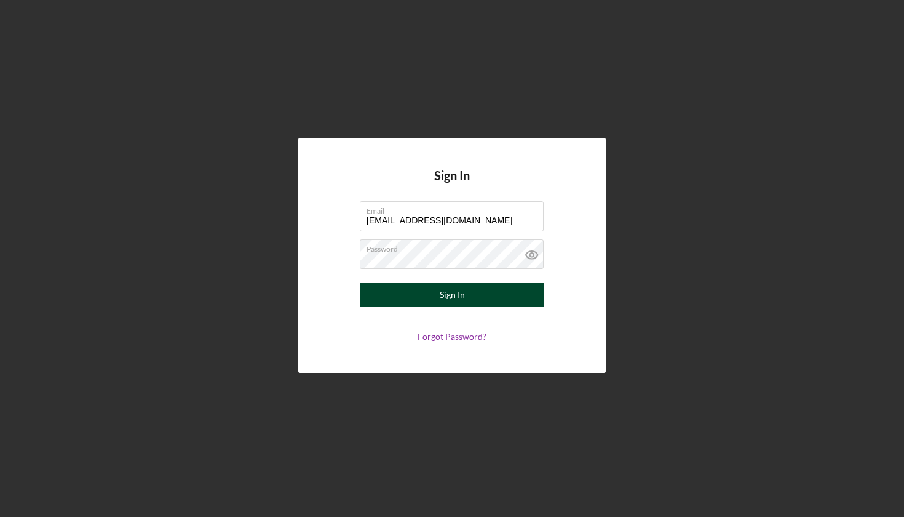
click at [464, 297] on div "Sign In" at bounding box center [452, 294] width 25 height 25
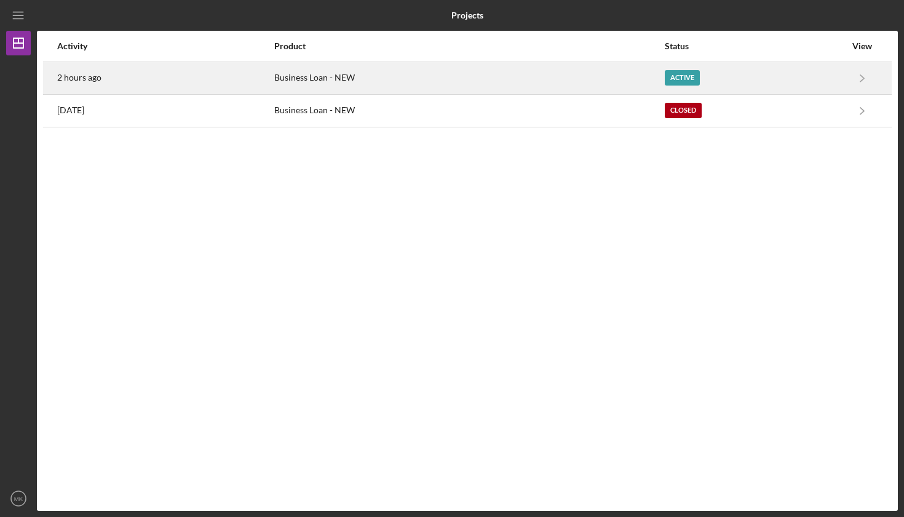
click at [349, 72] on div "Business Loan - NEW" at bounding box center [468, 78] width 389 height 31
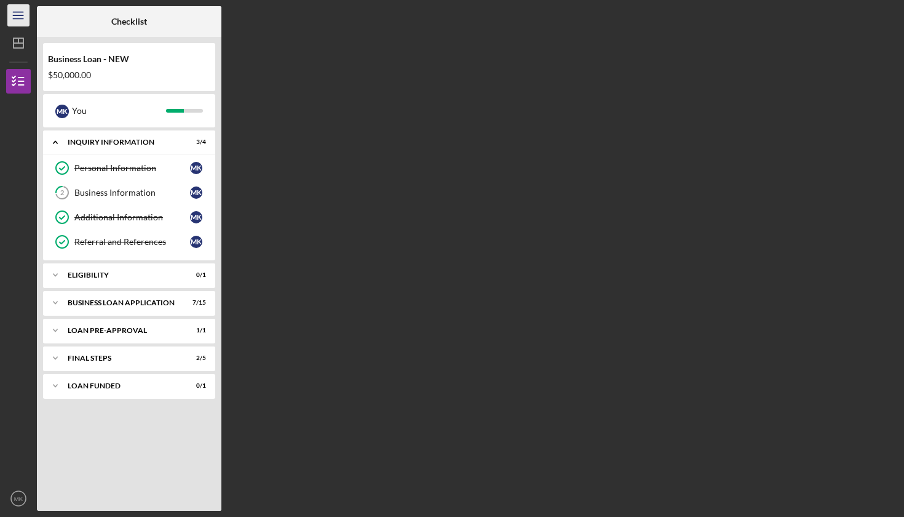
click at [20, 16] on icon "Icon/Menu" at bounding box center [19, 16] width 28 height 28
